Goal: Information Seeking & Learning: Learn about a topic

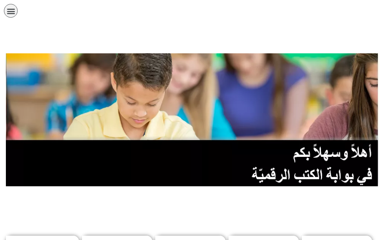
click at [278, 22] on div "الصفحة الرئيسية الصف الأول الصف الثاني الصف الثالث الصف الرابع الصف الخامس الصف…" at bounding box center [166, 12] width 333 height 25
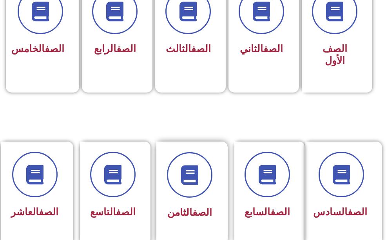
scroll to position [275, 0]
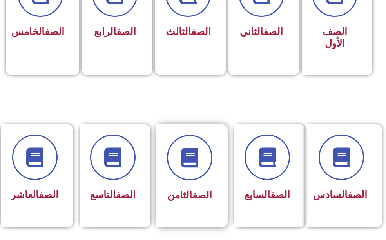
click at [179, 193] on span "الصف الثامن" at bounding box center [189, 194] width 45 height 11
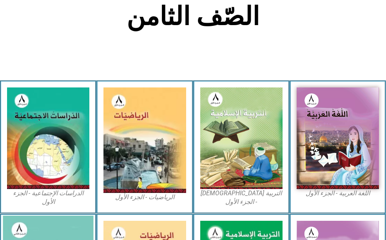
scroll to position [235, 0]
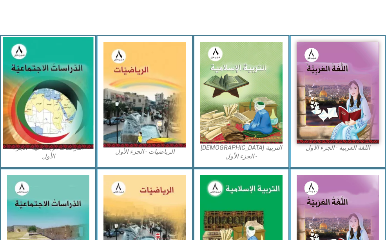
click at [45, 148] on img at bounding box center [48, 92] width 91 height 111
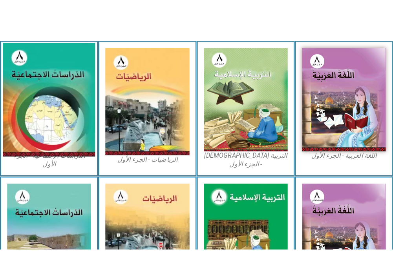
scroll to position [238, 0]
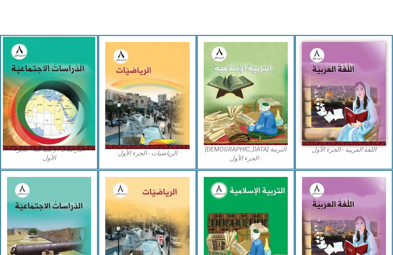
drag, startPoint x: 49, startPoint y: 106, endPoint x: 54, endPoint y: 95, distance: 11.8
click at [54, 95] on img at bounding box center [49, 94] width 93 height 114
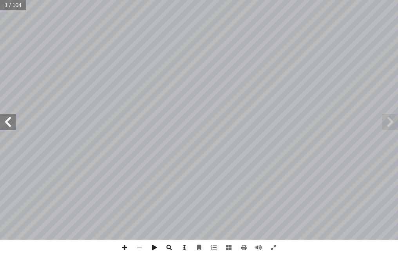
click at [391, 121] on span at bounding box center [391, 122] width 16 height 16
click at [11, 120] on span at bounding box center [8, 122] width 16 height 16
click at [231, 240] on span at bounding box center [229, 247] width 15 height 15
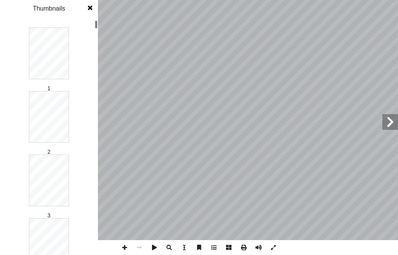
click at [231, 240] on span at bounding box center [229, 247] width 15 height 15
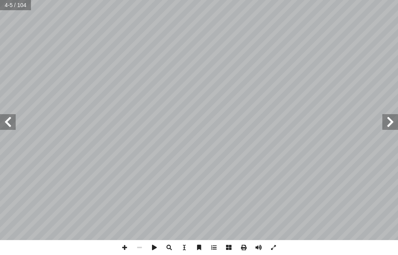
click at [231, 240] on span at bounding box center [229, 247] width 15 height 15
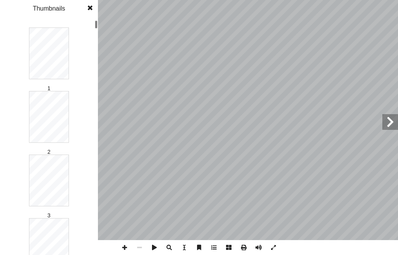
click at [231, 240] on span at bounding box center [229, 247] width 15 height 15
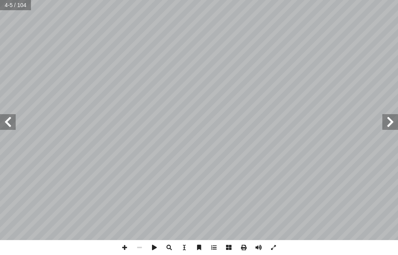
click at [231, 240] on span at bounding box center [229, 247] width 15 height 15
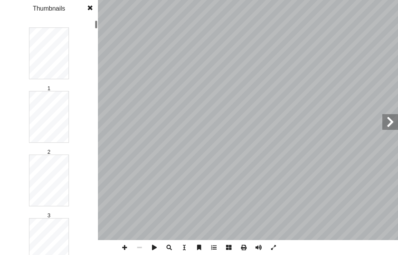
click at [231, 240] on span at bounding box center [229, 247] width 15 height 15
